Goal: Task Accomplishment & Management: Complete application form

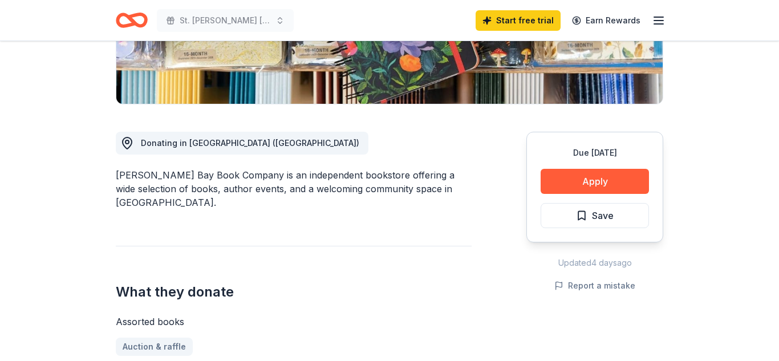
scroll to position [282, 0]
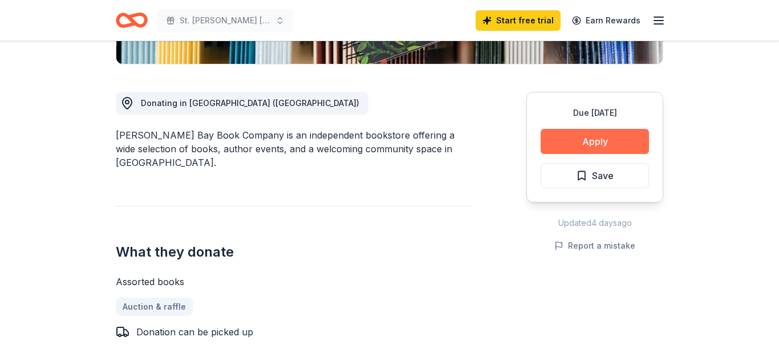
click at [586, 139] on button "Apply" at bounding box center [594, 141] width 108 height 25
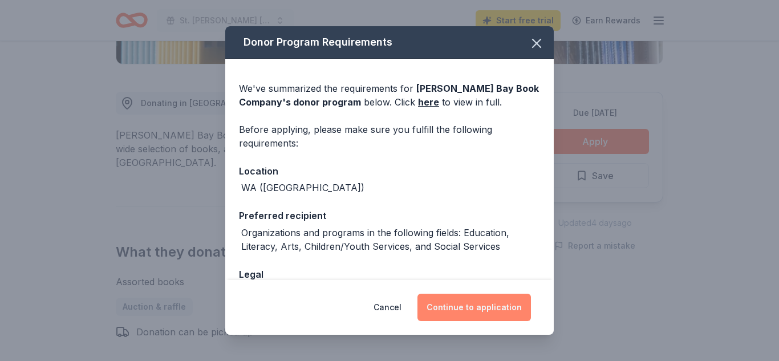
click at [462, 302] on button "Continue to application" at bounding box center [473, 307] width 113 height 27
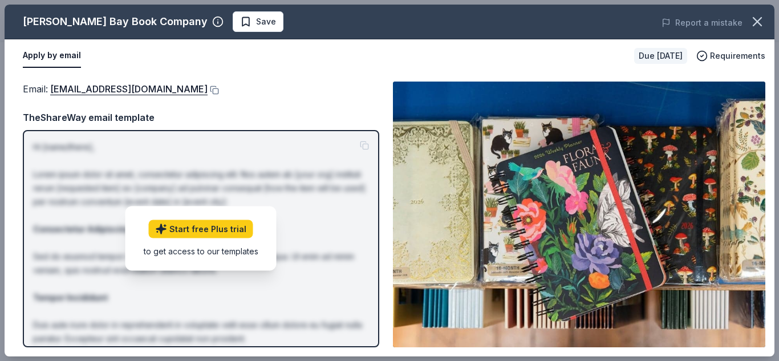
drag, startPoint x: 150, startPoint y: 23, endPoint x: 22, endPoint y: 18, distance: 127.8
click at [23, 18] on div "Elliott Bay Book Company" at bounding box center [123, 22] width 201 height 18
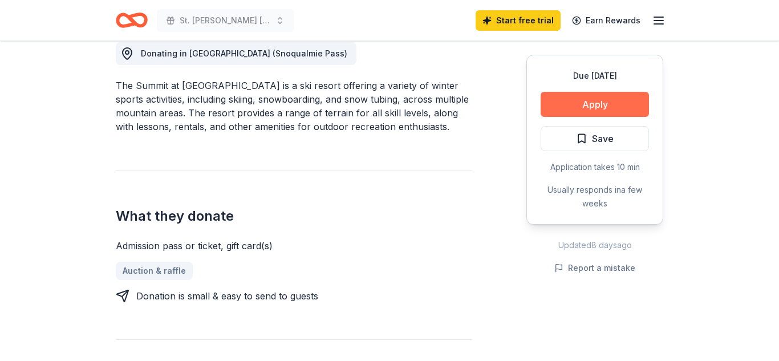
scroll to position [314, 0]
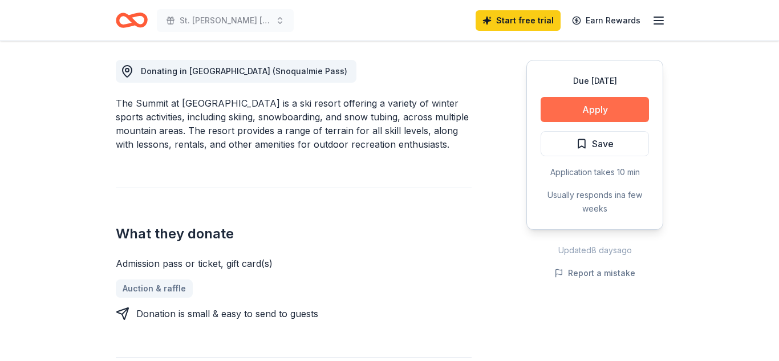
click at [596, 108] on button "Apply" at bounding box center [594, 109] width 108 height 25
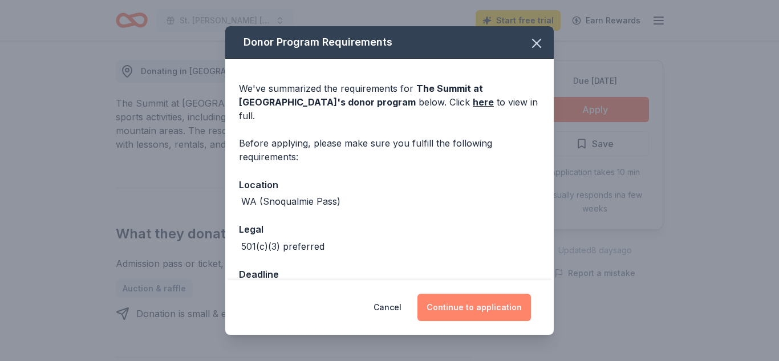
click at [474, 313] on button "Continue to application" at bounding box center [473, 307] width 113 height 27
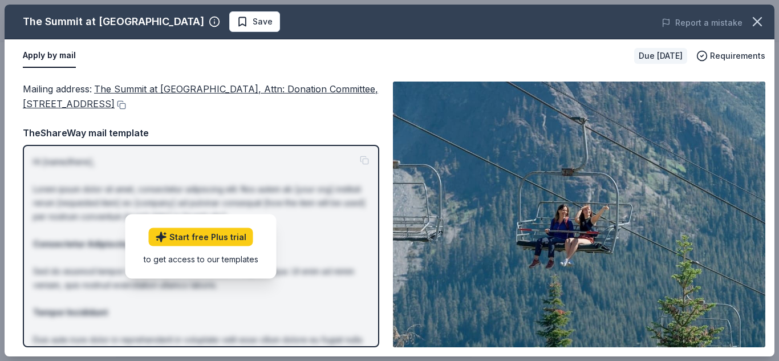
drag, startPoint x: 173, startPoint y: 104, endPoint x: 113, endPoint y: 86, distance: 62.6
click at [113, 86] on div "Mailing address : The Summit at Snoqualmie, Attn: Donation Committee, PO Box 10…" at bounding box center [201, 97] width 356 height 30
drag, startPoint x: 116, startPoint y: 90, endPoint x: 308, endPoint y: 112, distance: 193.4
click at [323, 120] on div "Mailing address : The Summit at Snoqualmie, Attn: Donation Committee, PO Box 10…" at bounding box center [201, 215] width 356 height 266
click at [257, 112] on div "Mailing address : The Summit at Snoqualmie, Attn: Donation Committee, PO Box 10…" at bounding box center [201, 215] width 356 height 266
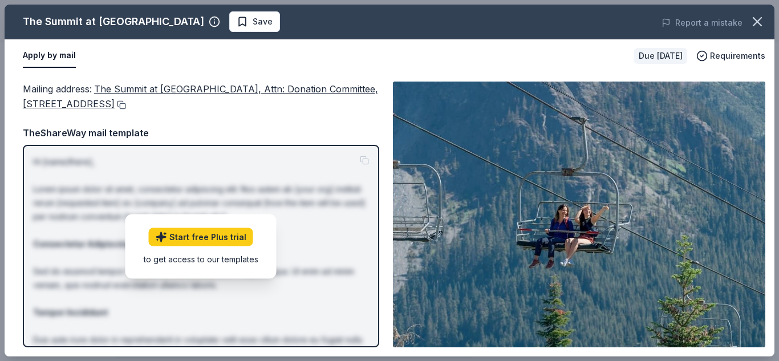
click at [126, 105] on button at bounding box center [120, 104] width 11 height 9
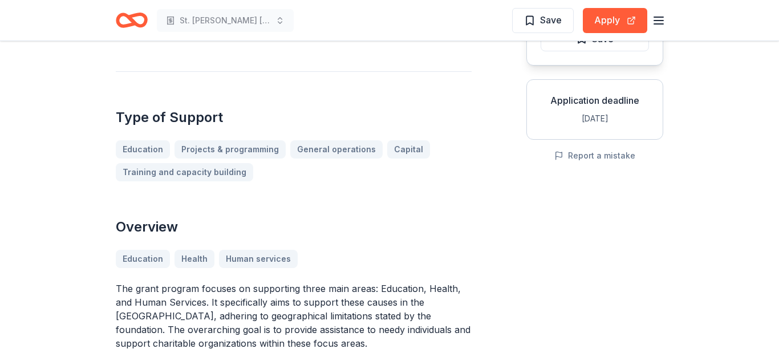
scroll to position [192, 0]
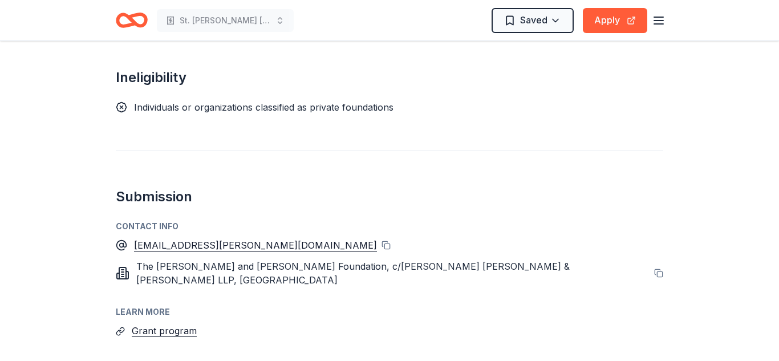
scroll to position [787, 0]
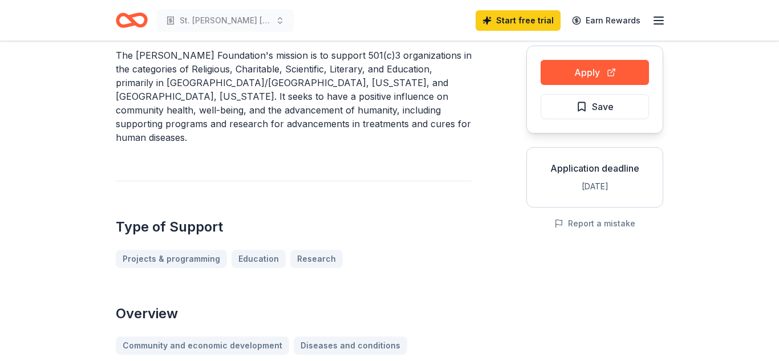
scroll to position [111, 0]
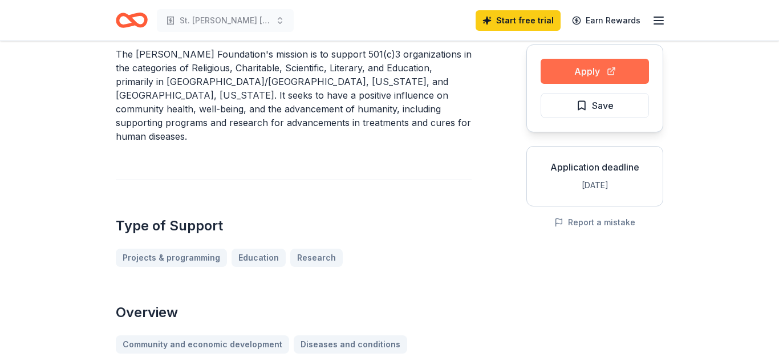
click at [572, 71] on button "Apply" at bounding box center [594, 71] width 108 height 25
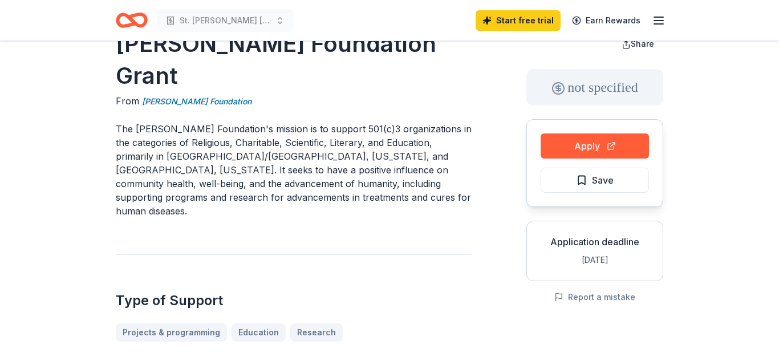
scroll to position [17, 0]
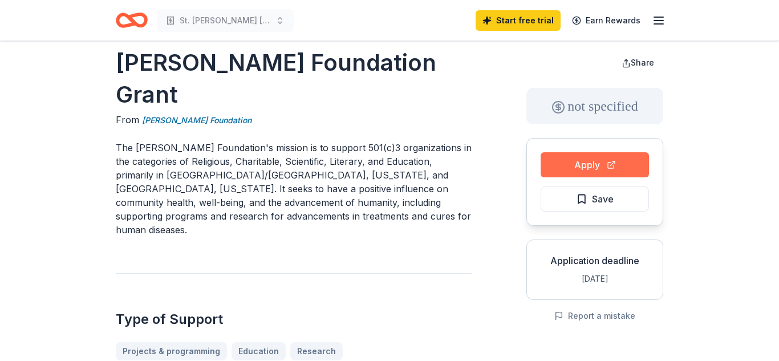
click at [585, 161] on button "Apply" at bounding box center [594, 164] width 108 height 25
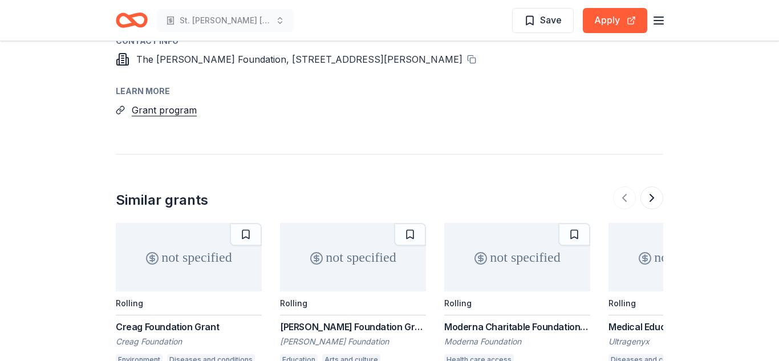
scroll to position [975, 0]
